Goal: Obtain resource: Download file/media

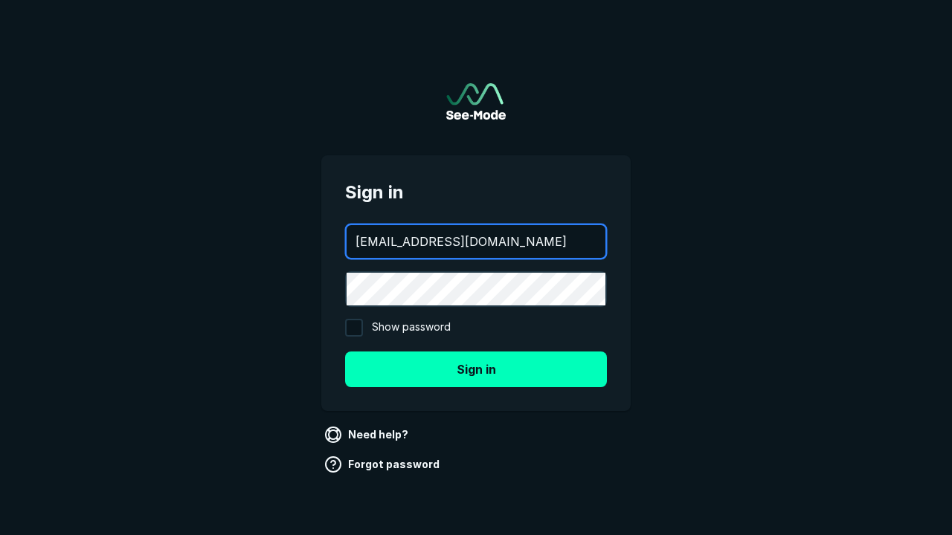
type input "aws+playwright@see-mode.com"
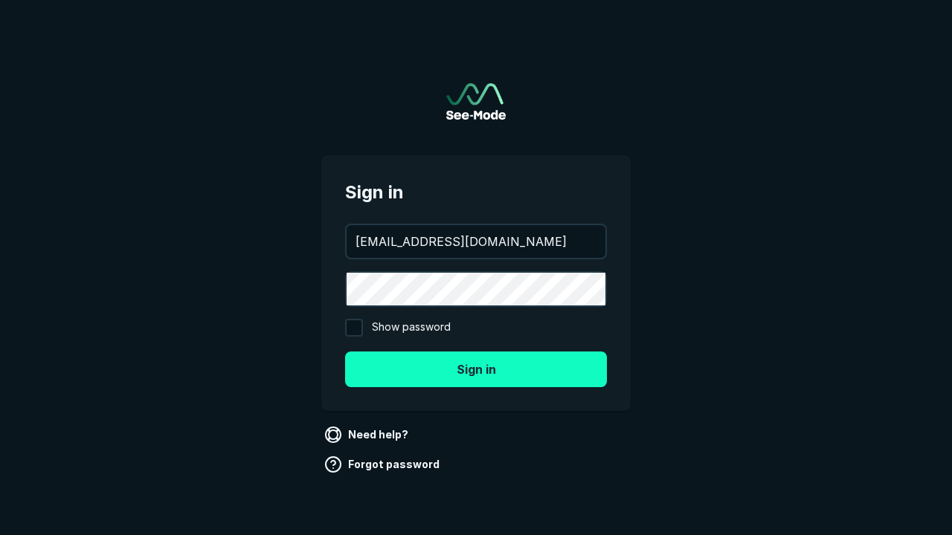
click at [476, 369] on button "Sign in" at bounding box center [476, 370] width 262 height 36
